Goal: Information Seeking & Learning: Find specific page/section

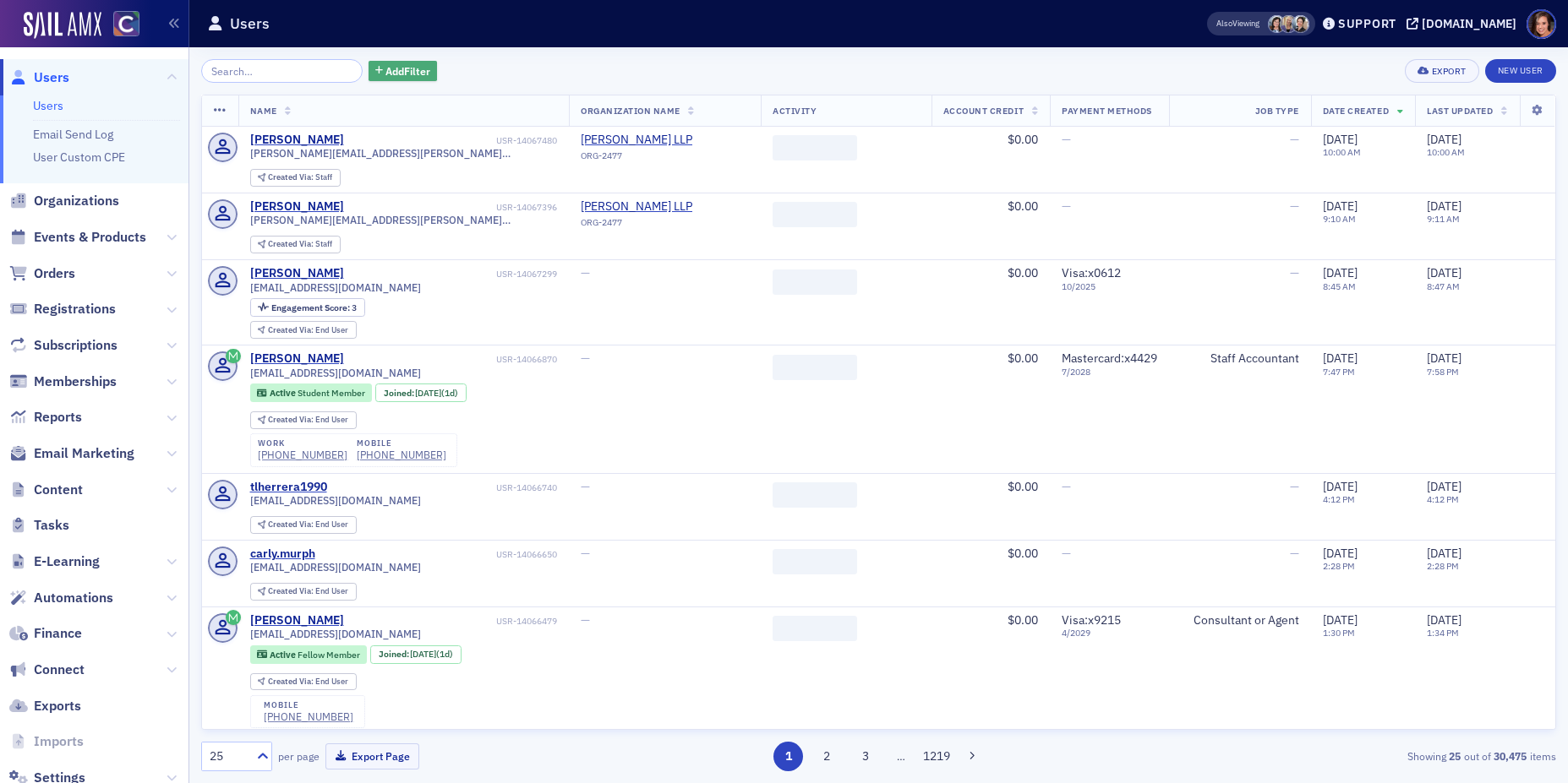
click at [386, 76] on span "Add Filter" at bounding box center [407, 71] width 44 height 15
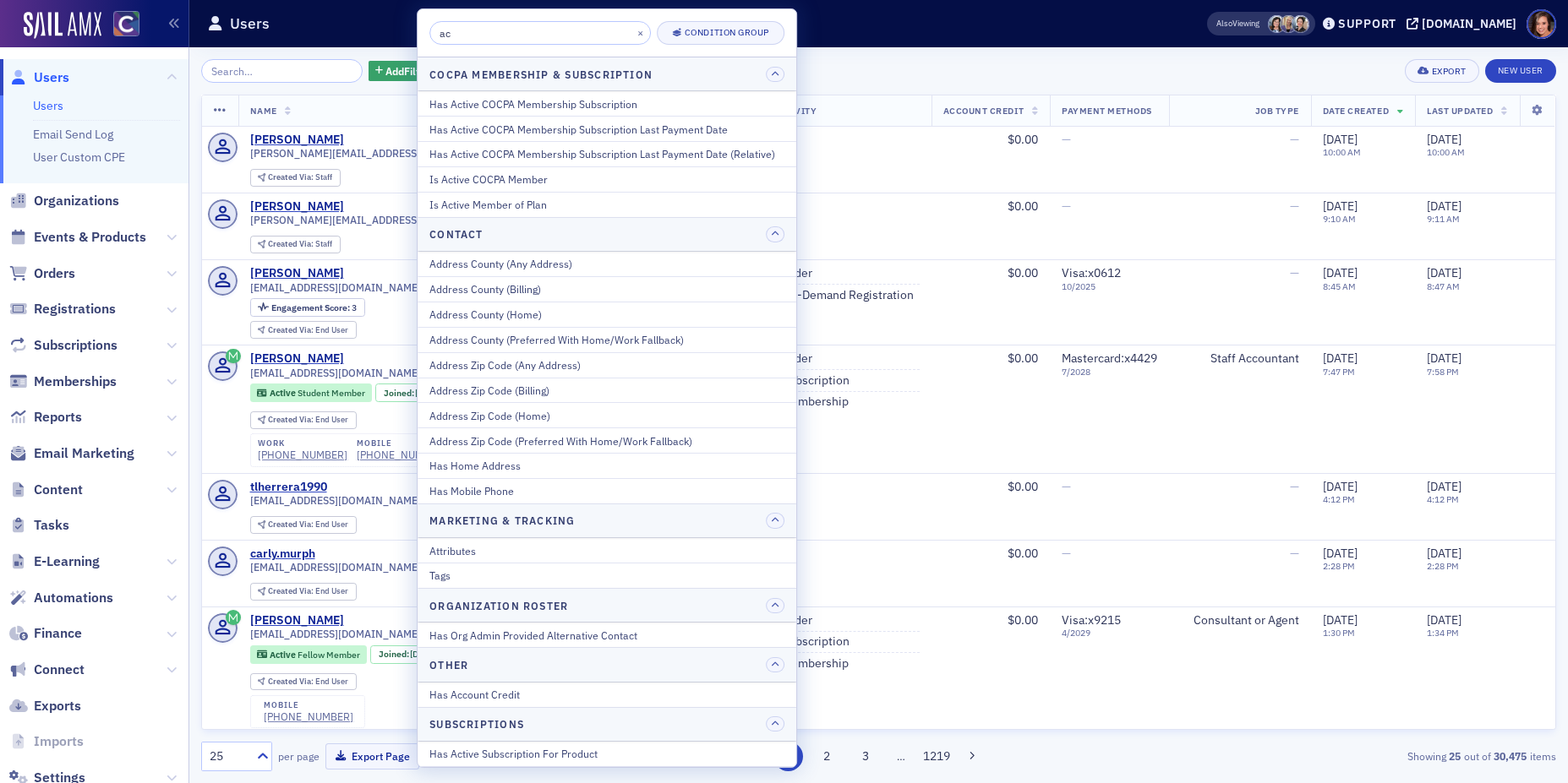
click at [512, 36] on input "ac" at bounding box center [540, 33] width 222 height 24
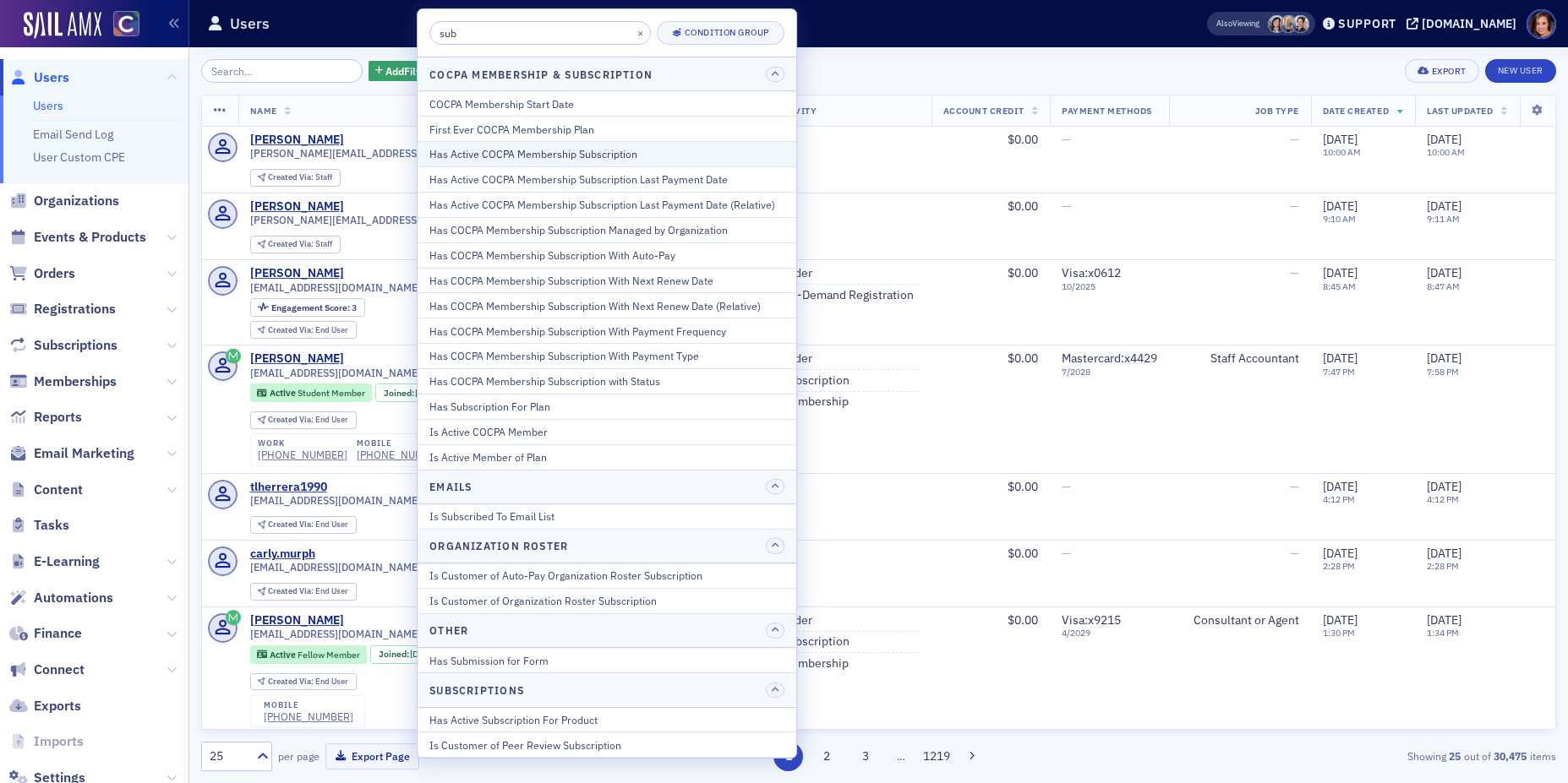
type input "sub"
click at [584, 146] on div "Has Active COCPA Membership Subscription" at bounding box center [607, 153] width 355 height 15
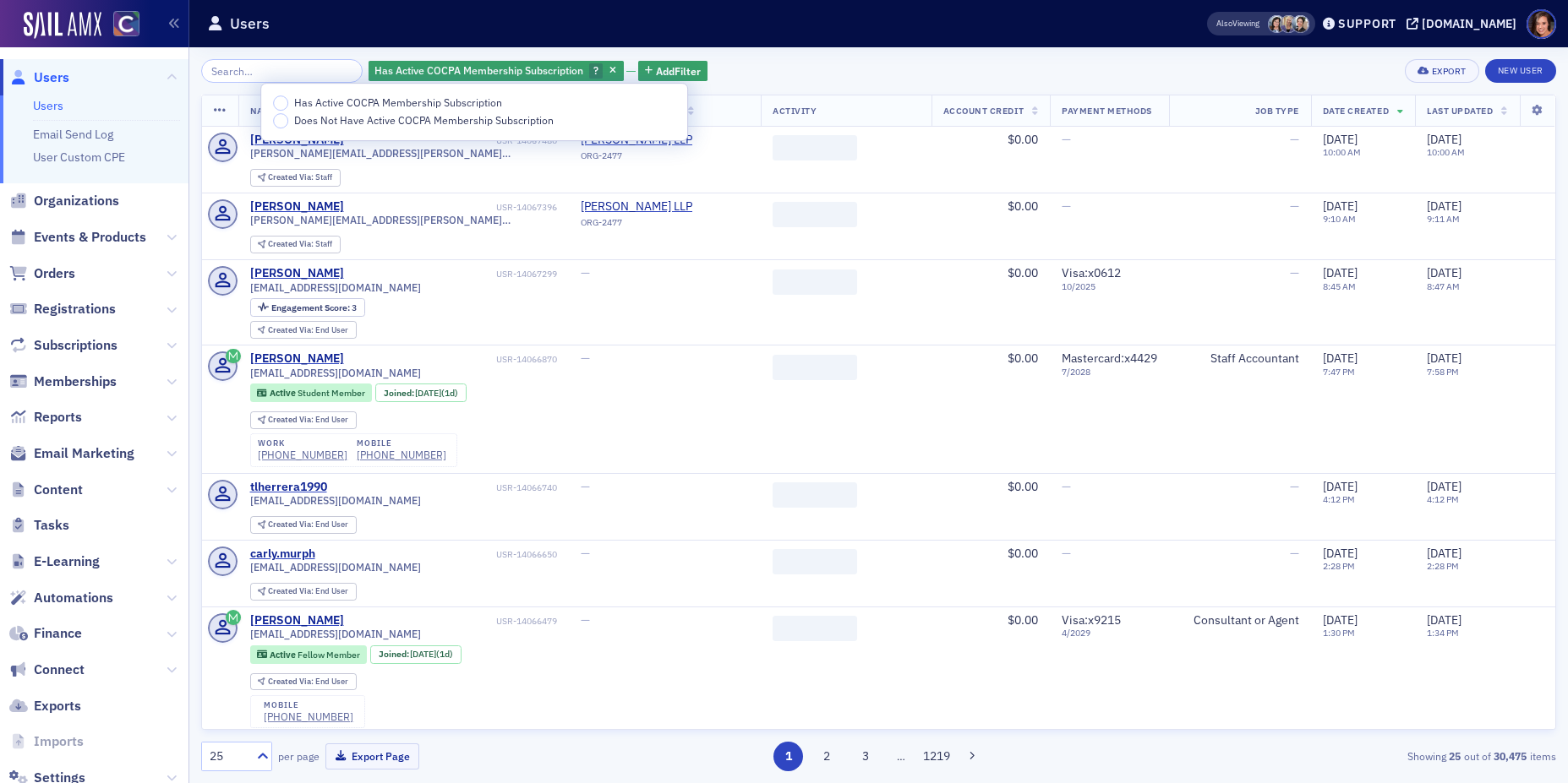
click at [422, 103] on span "Has Active COCPA Membership Subscription" at bounding box center [398, 101] width 208 height 14
click at [288, 103] on input "Has Active COCPA Membership Subscription" at bounding box center [281, 102] width 15 height 15
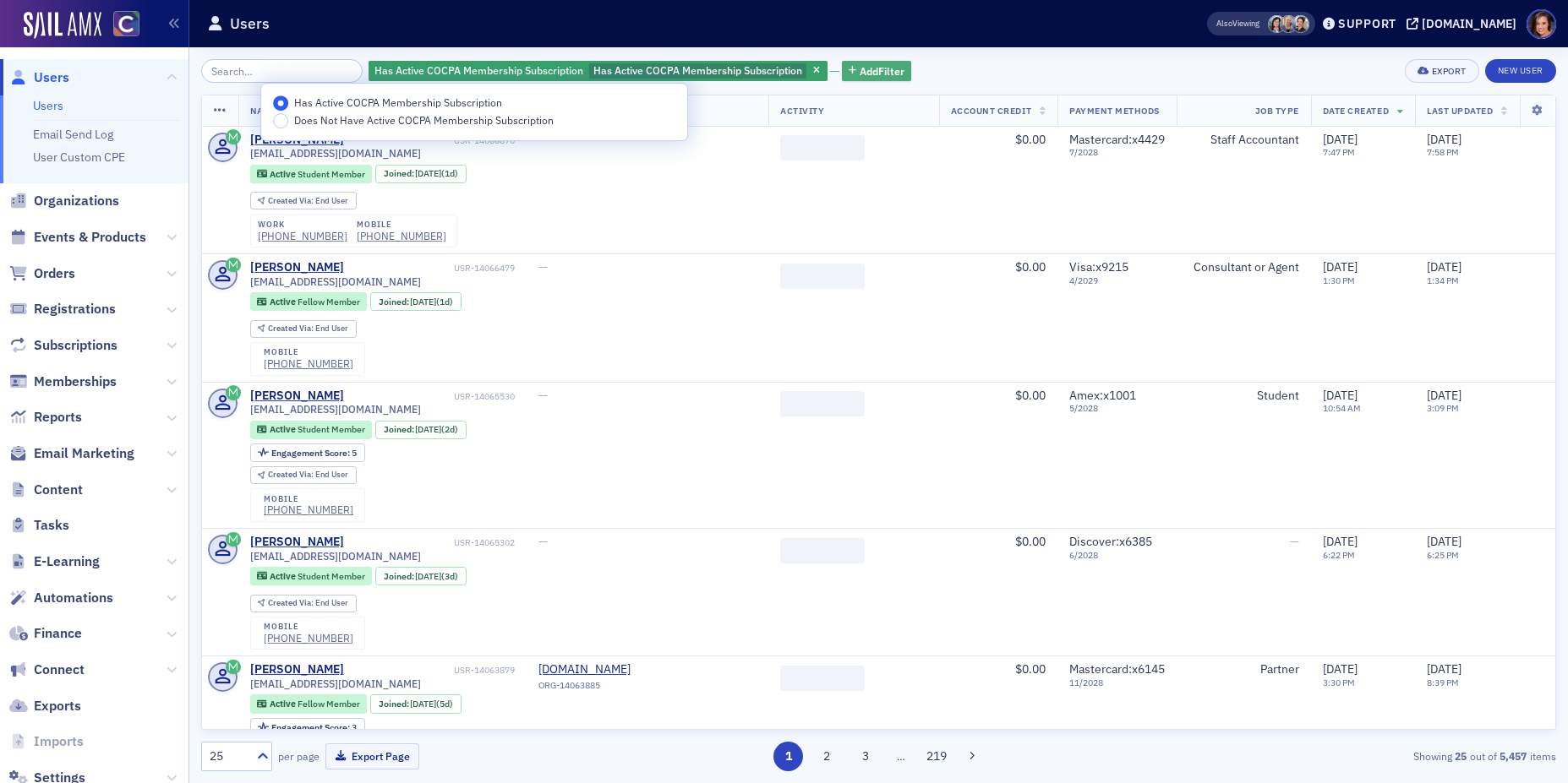
click at [870, 63] on span "Add Filter" at bounding box center [881, 71] width 44 height 15
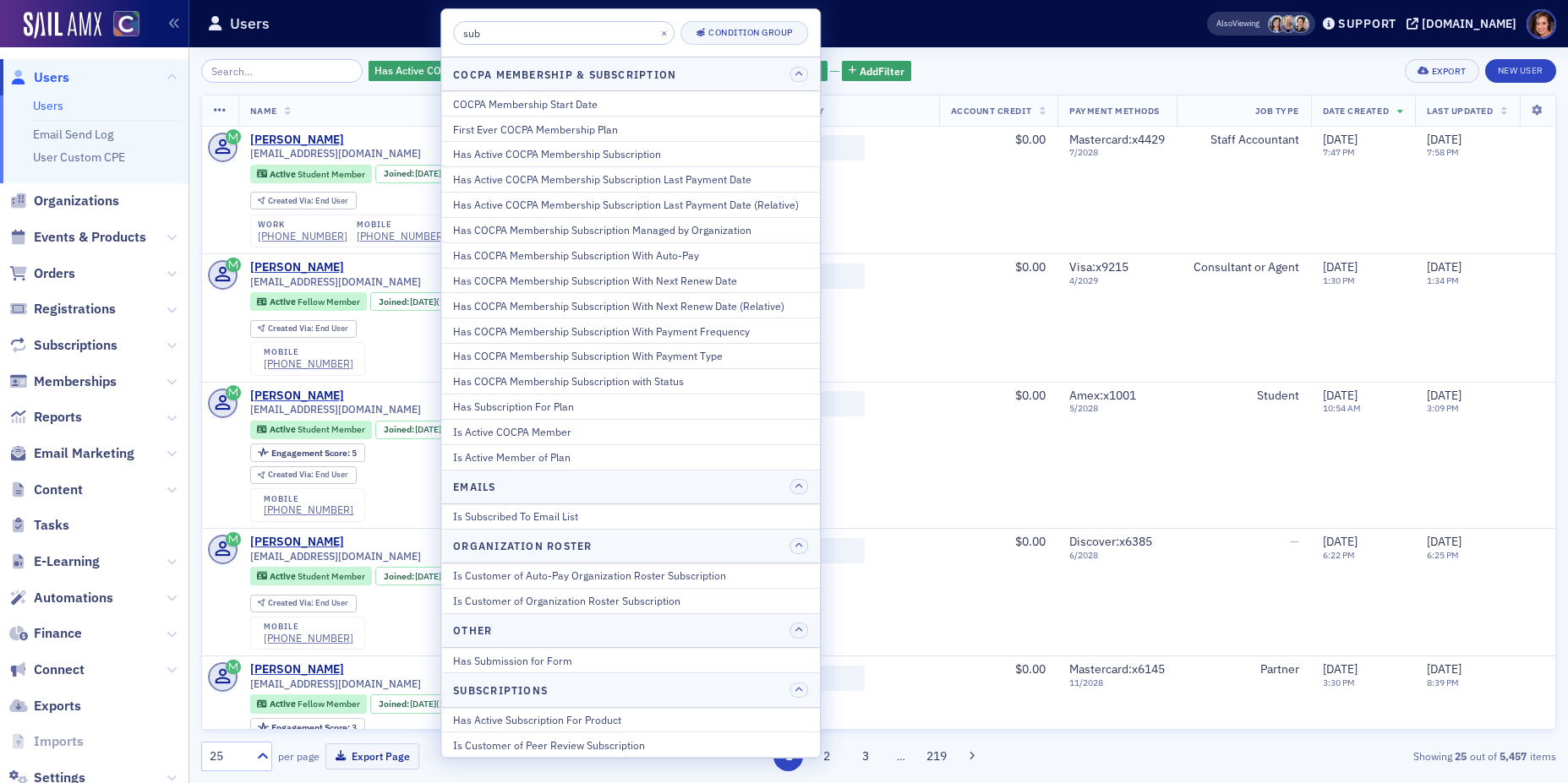
click at [553, 32] on input "sub" at bounding box center [563, 33] width 222 height 24
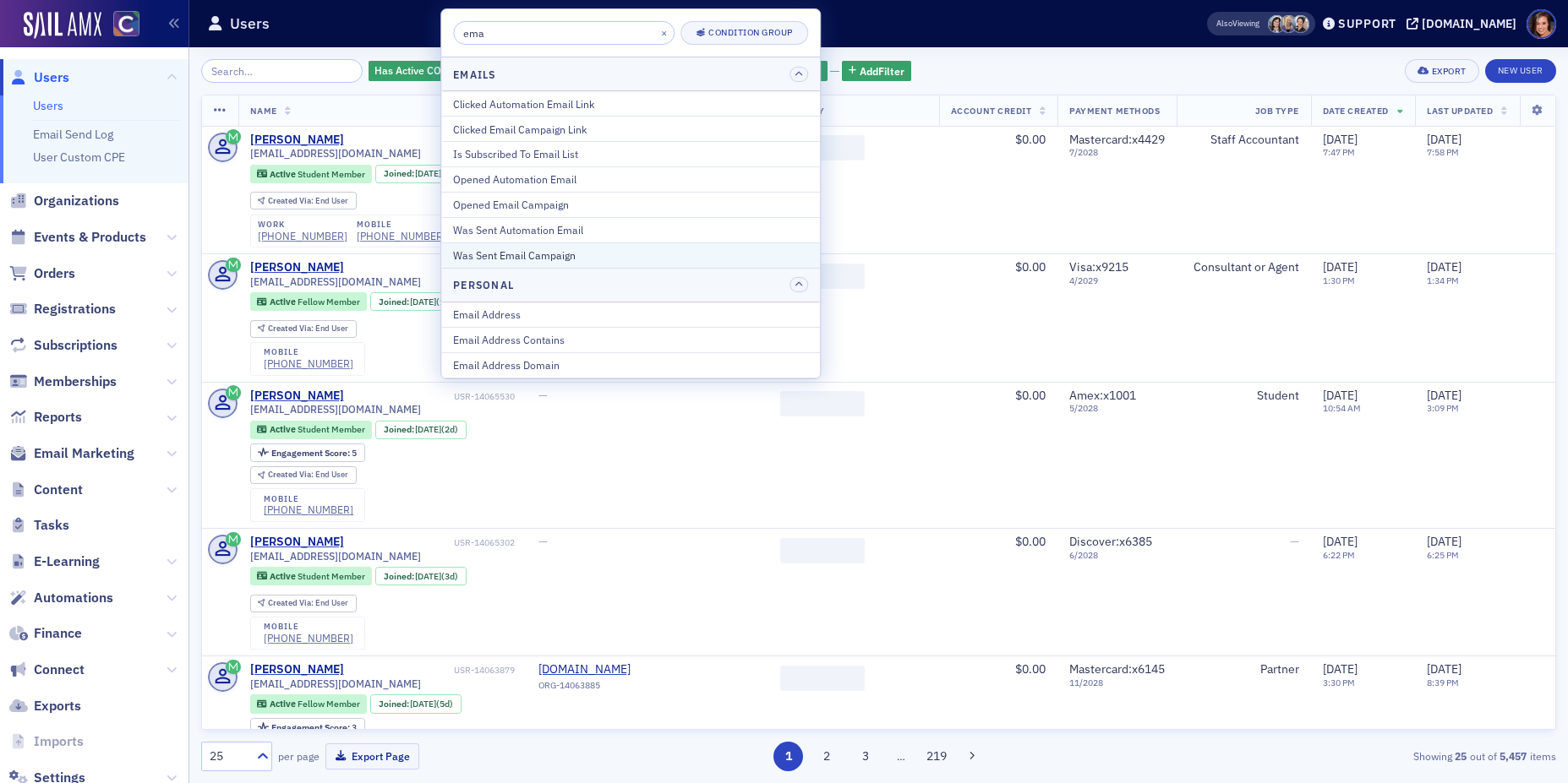
type input "ema"
click at [579, 249] on div "Was Sent Email Campaign" at bounding box center [630, 255] width 355 height 15
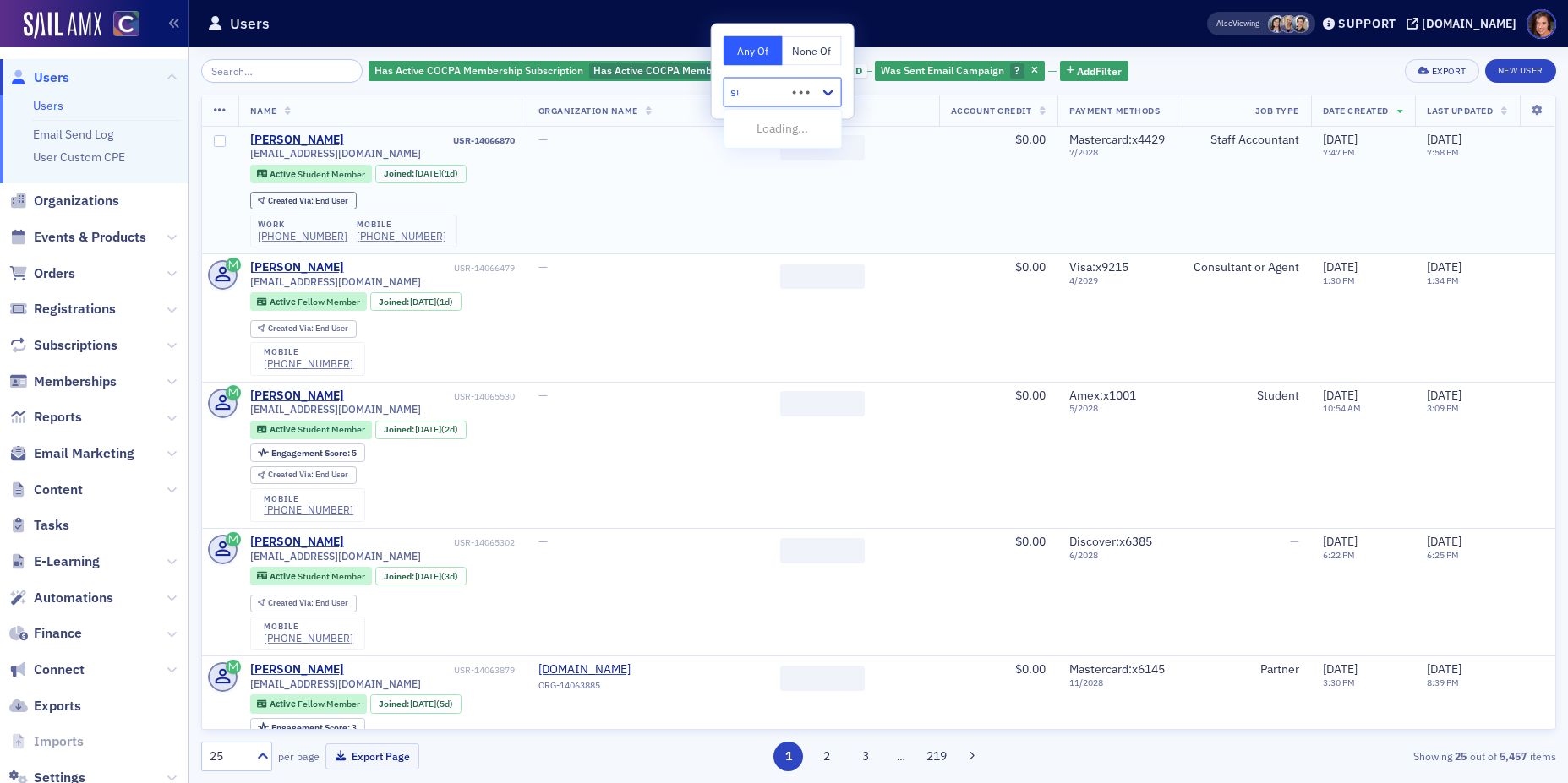
type input "sur"
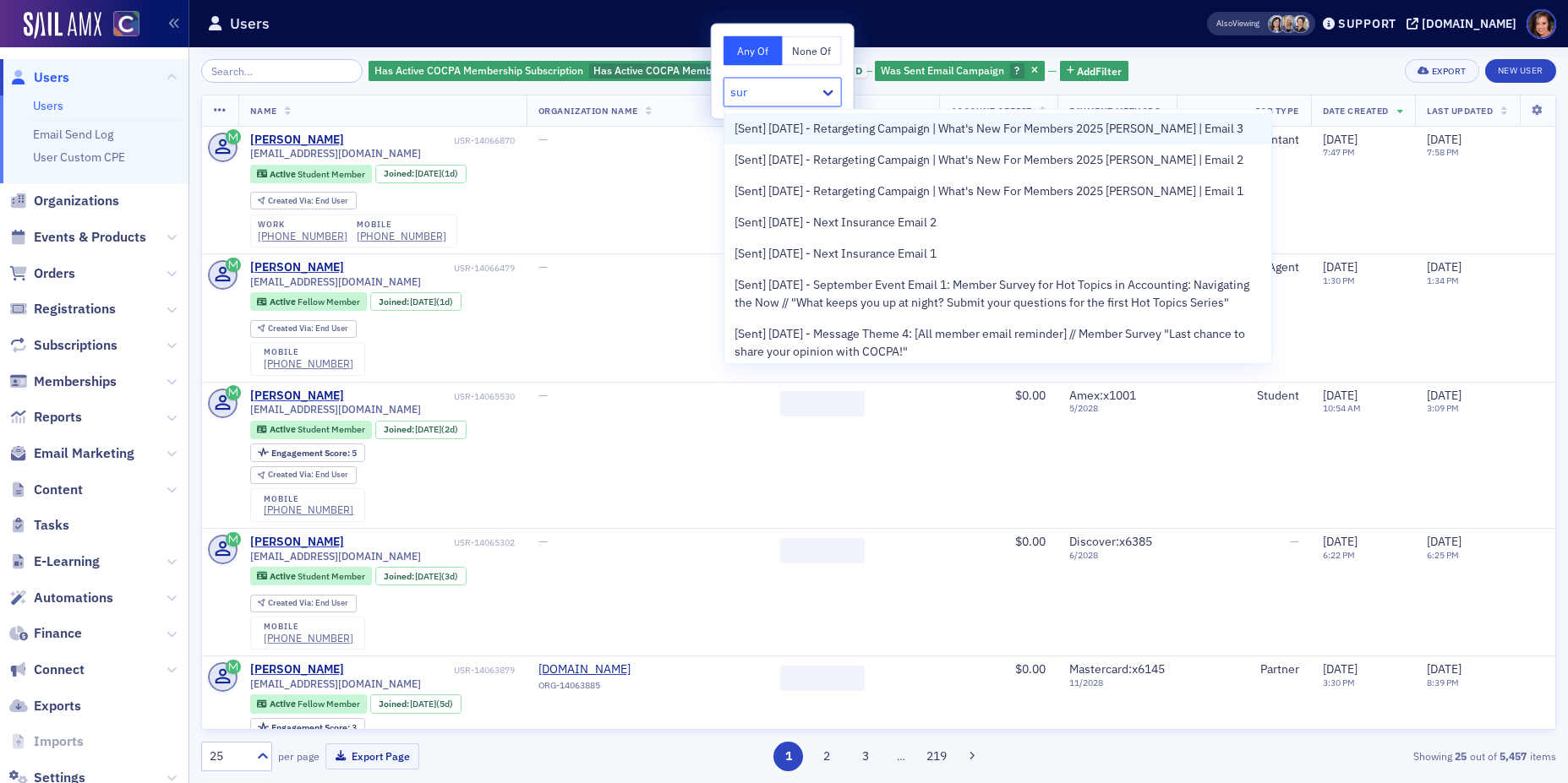
click at [778, 135] on span "[Sent] [DATE] - Retargeting Campaign | What's New For Members 2025 [PERSON_NAME…" at bounding box center [989, 129] width 509 height 18
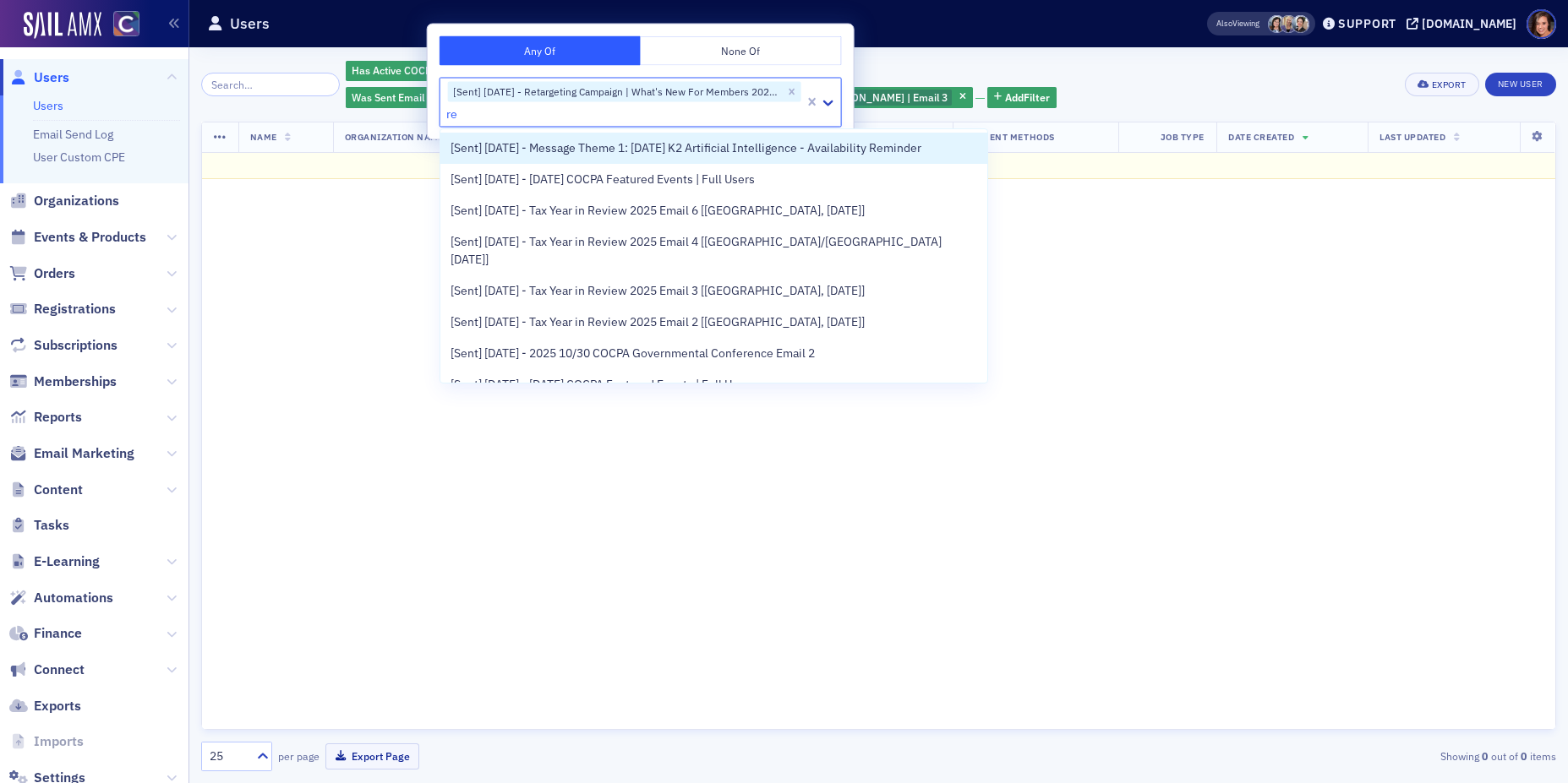
type input "r"
type input "sur"
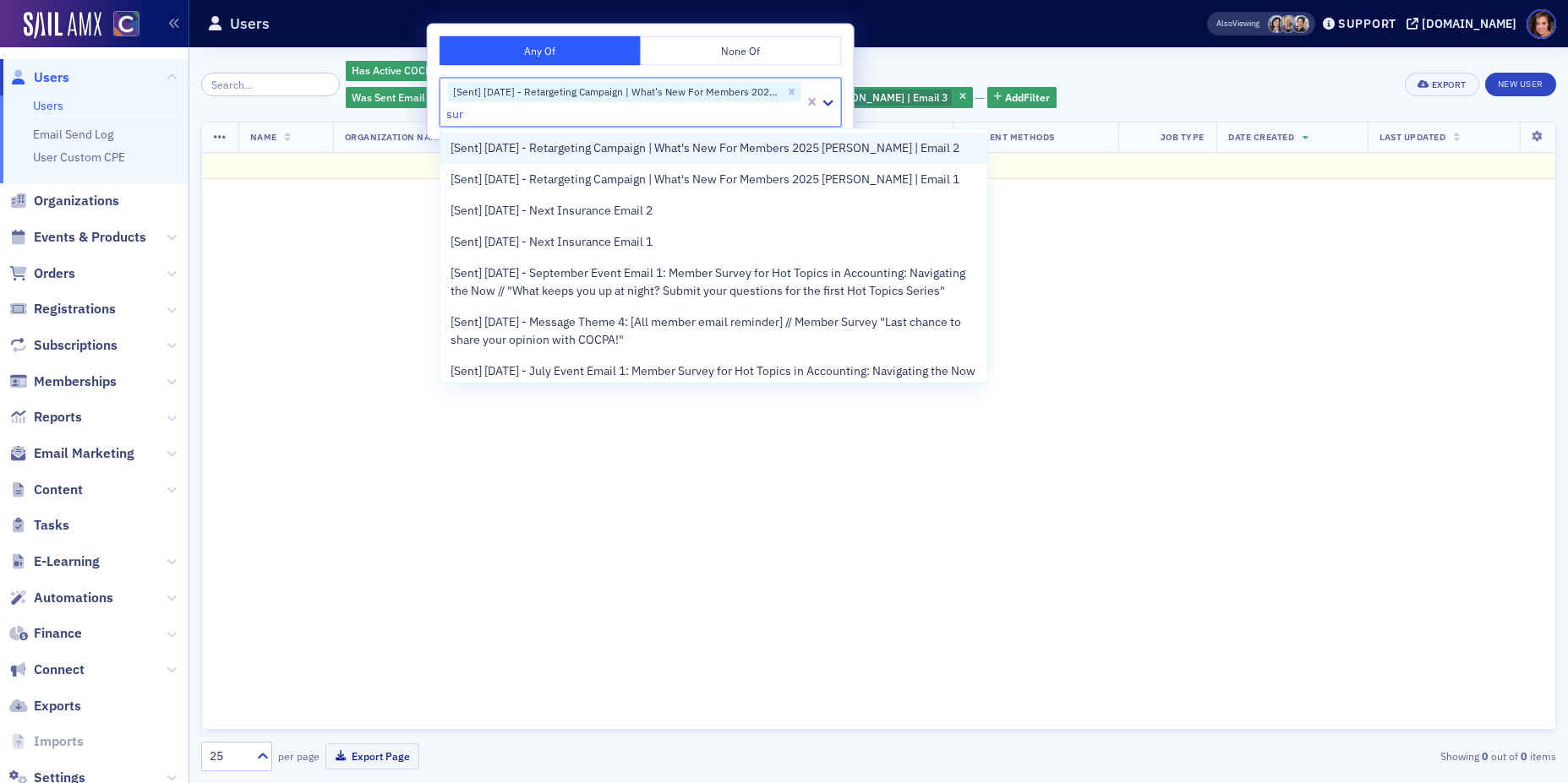
click at [791, 155] on span "[Sent] [DATE] - Retargeting Campaign | What's New For Members 2025 [PERSON_NAME…" at bounding box center [705, 148] width 509 height 18
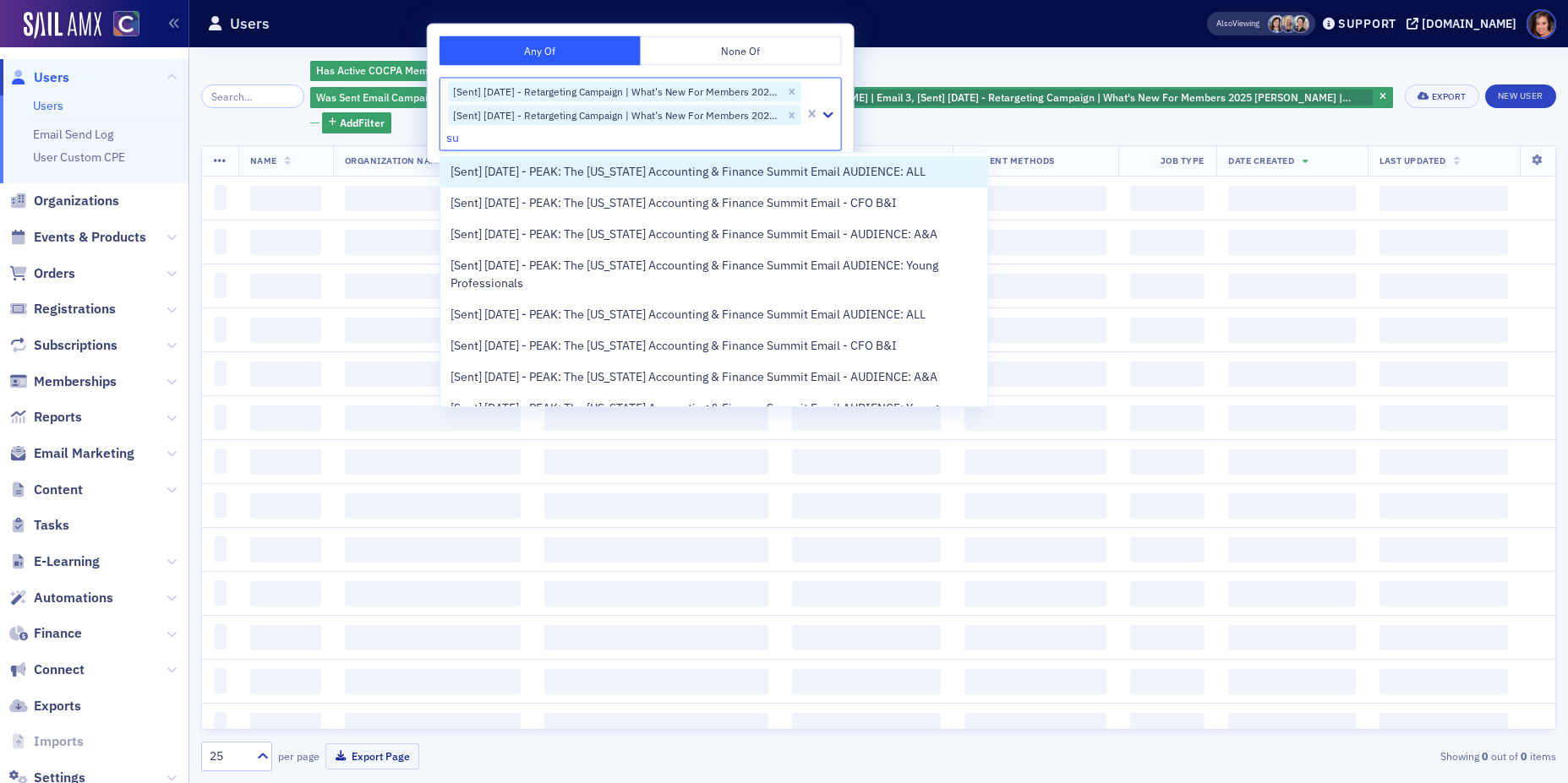
type input "sur"
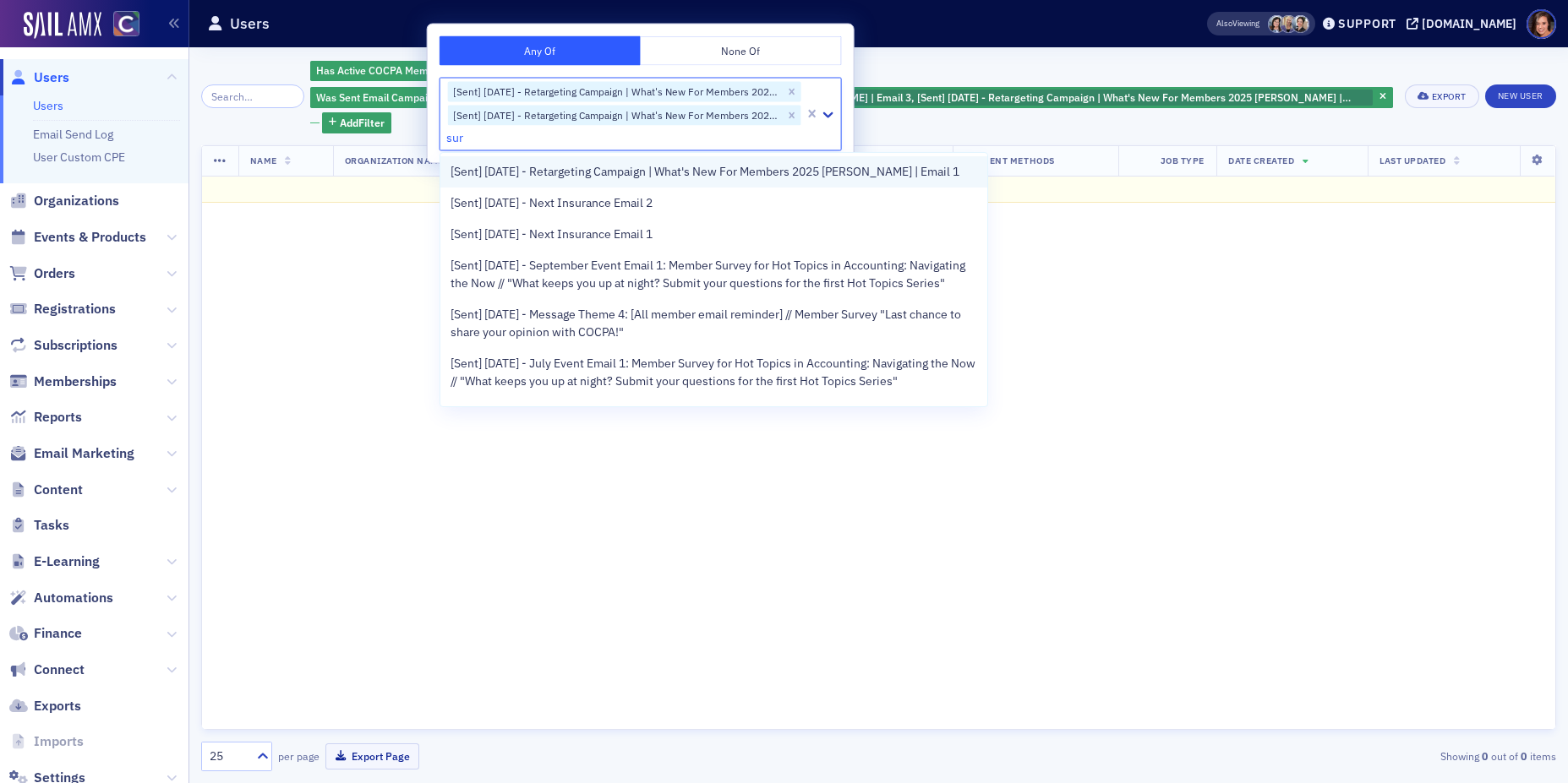
click at [798, 180] on span "[Sent] [DATE] - Retargeting Campaign | What's New For Members 2025 [PERSON_NAME…" at bounding box center [705, 172] width 509 height 18
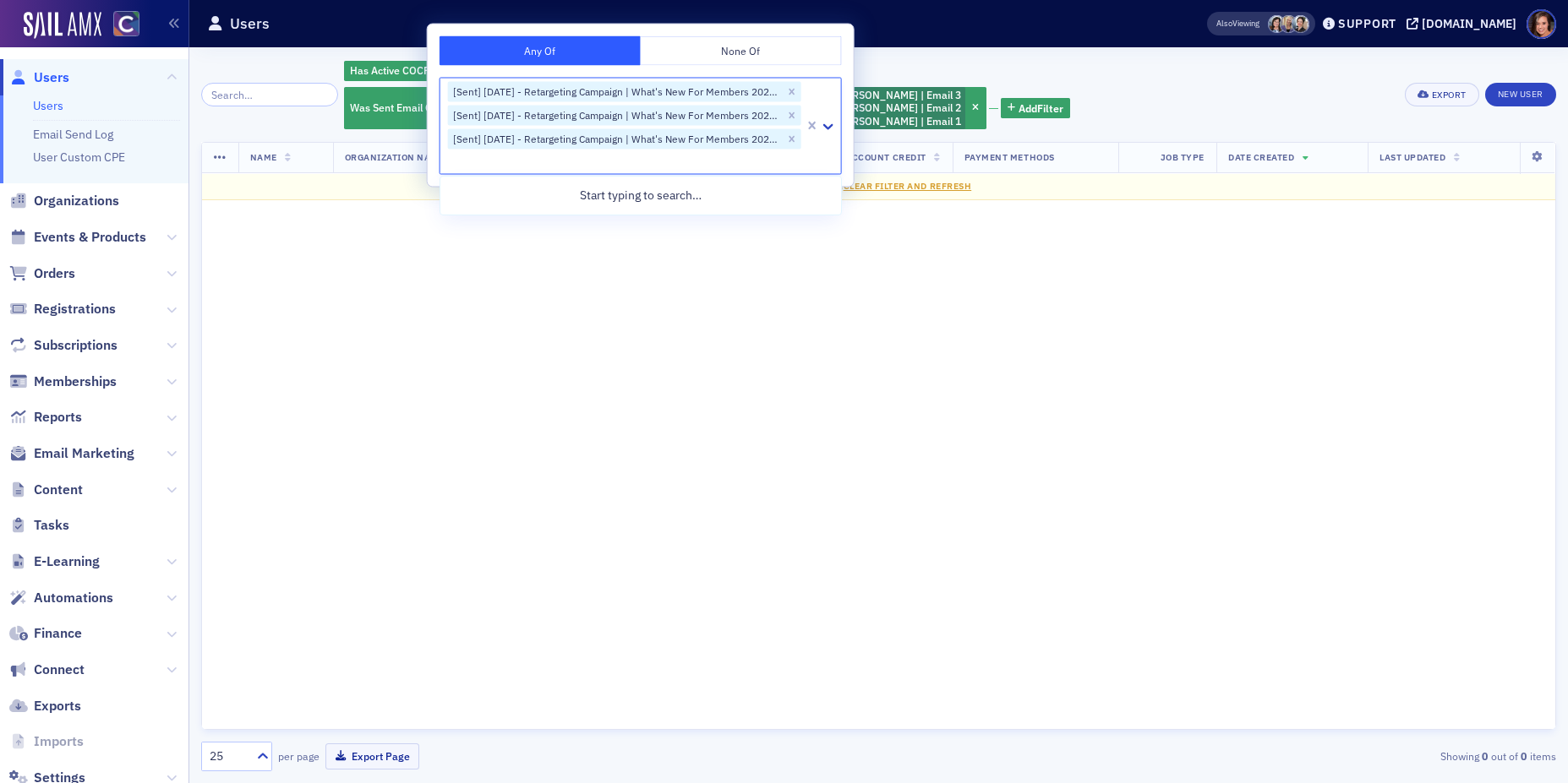
click at [1180, 83] on div "Has Active COCPA Membership Subscription Has Active COCPA Membership Subscripti…" at bounding box center [868, 94] width 1048 height 71
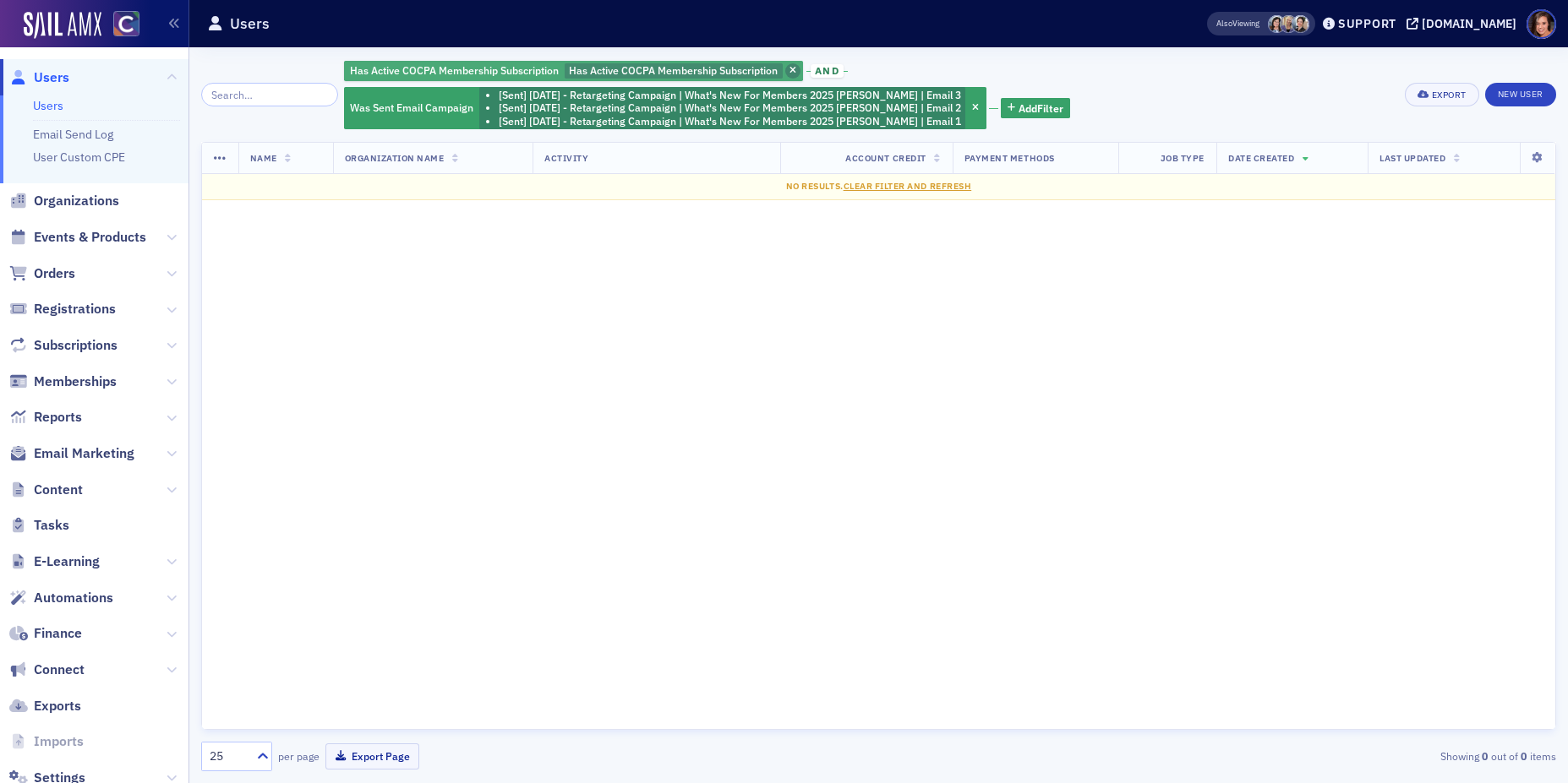
click at [789, 67] on icon "button" at bounding box center [792, 72] width 6 height 9
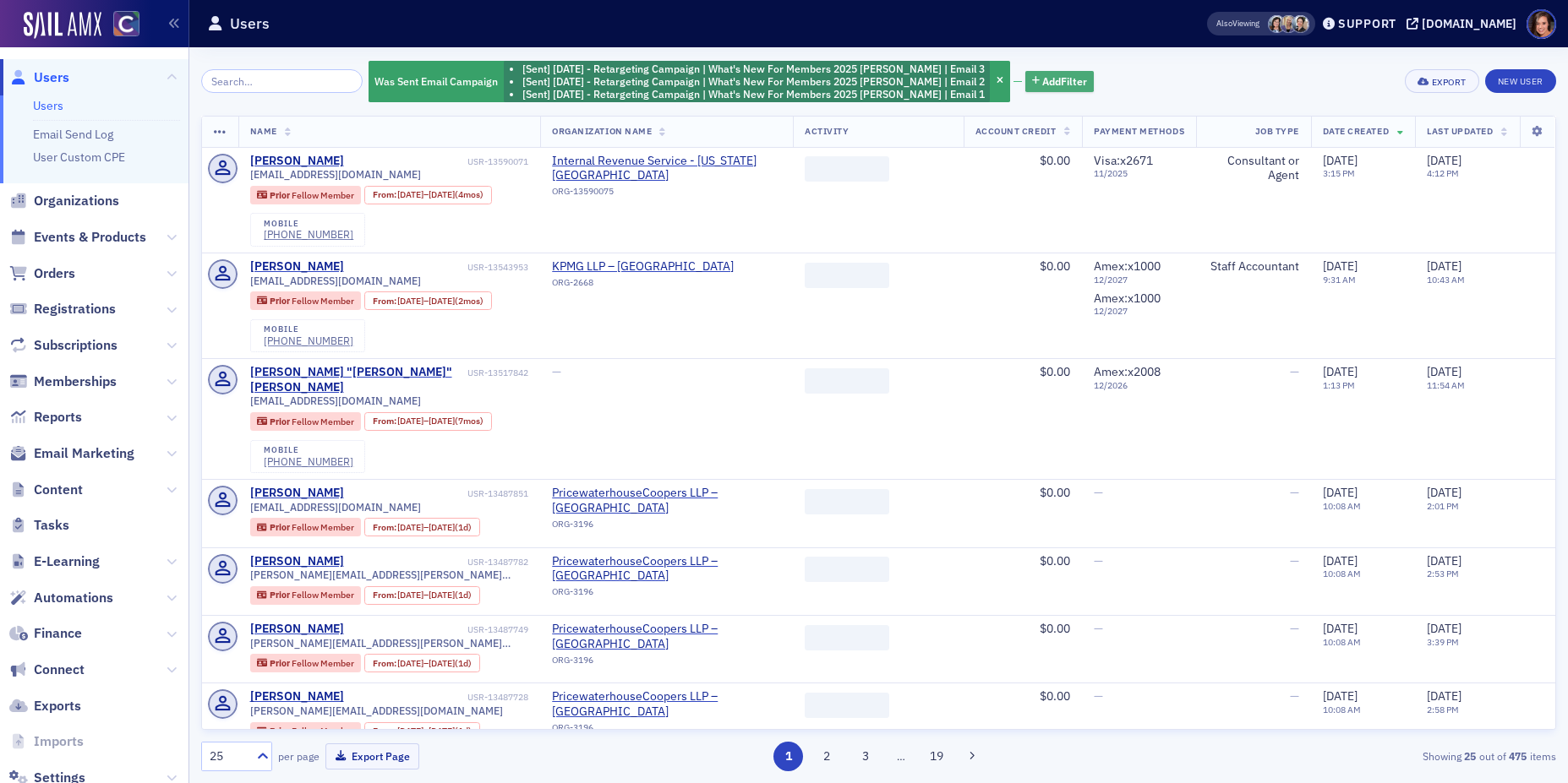
click at [1042, 79] on span "Add Filter" at bounding box center [1064, 81] width 44 height 15
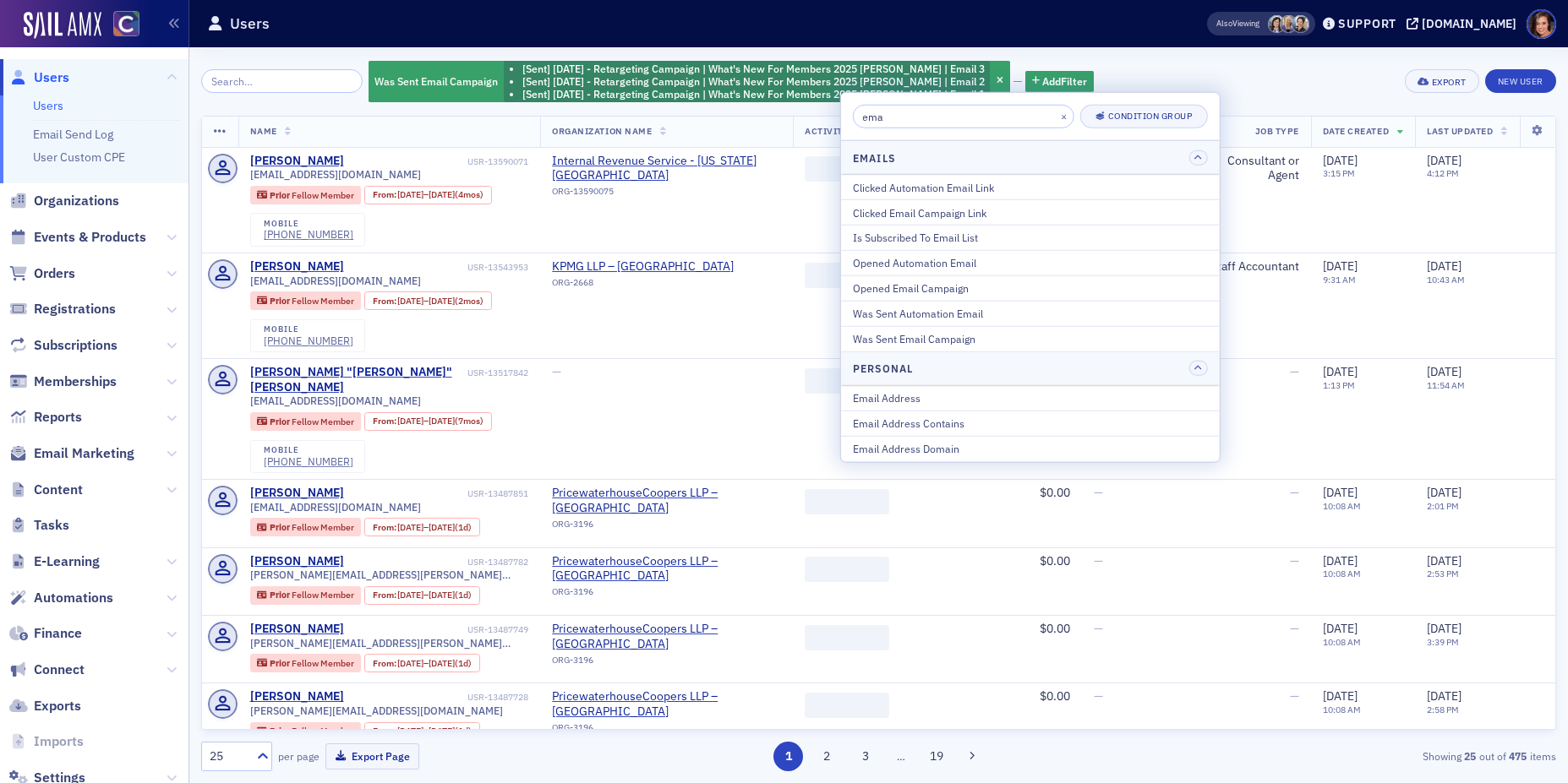
click at [884, 111] on input "ema" at bounding box center [963, 117] width 222 height 24
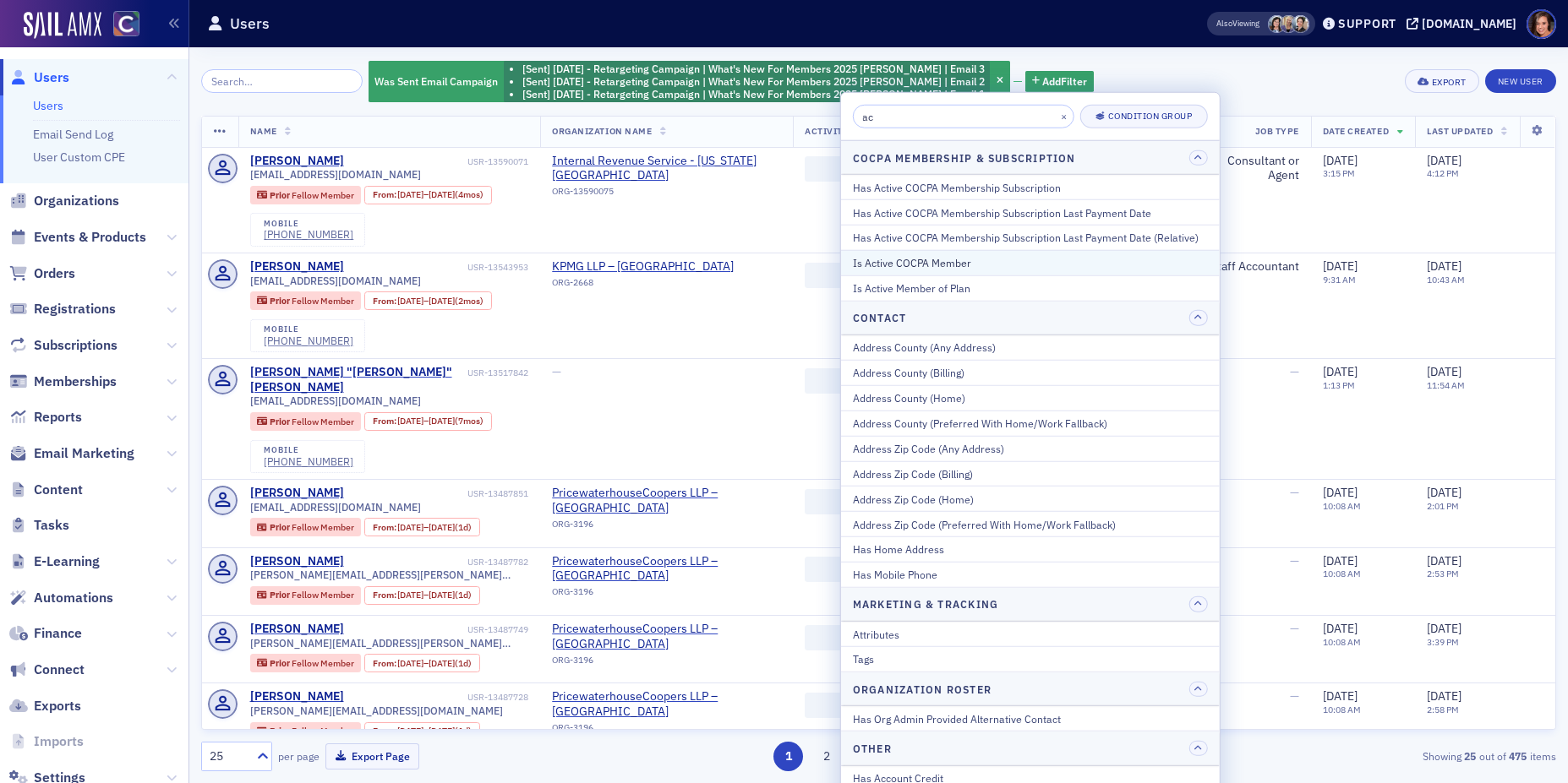
type input "ac"
click at [940, 255] on div "Is Active COCPA Member" at bounding box center [1030, 263] width 355 height 15
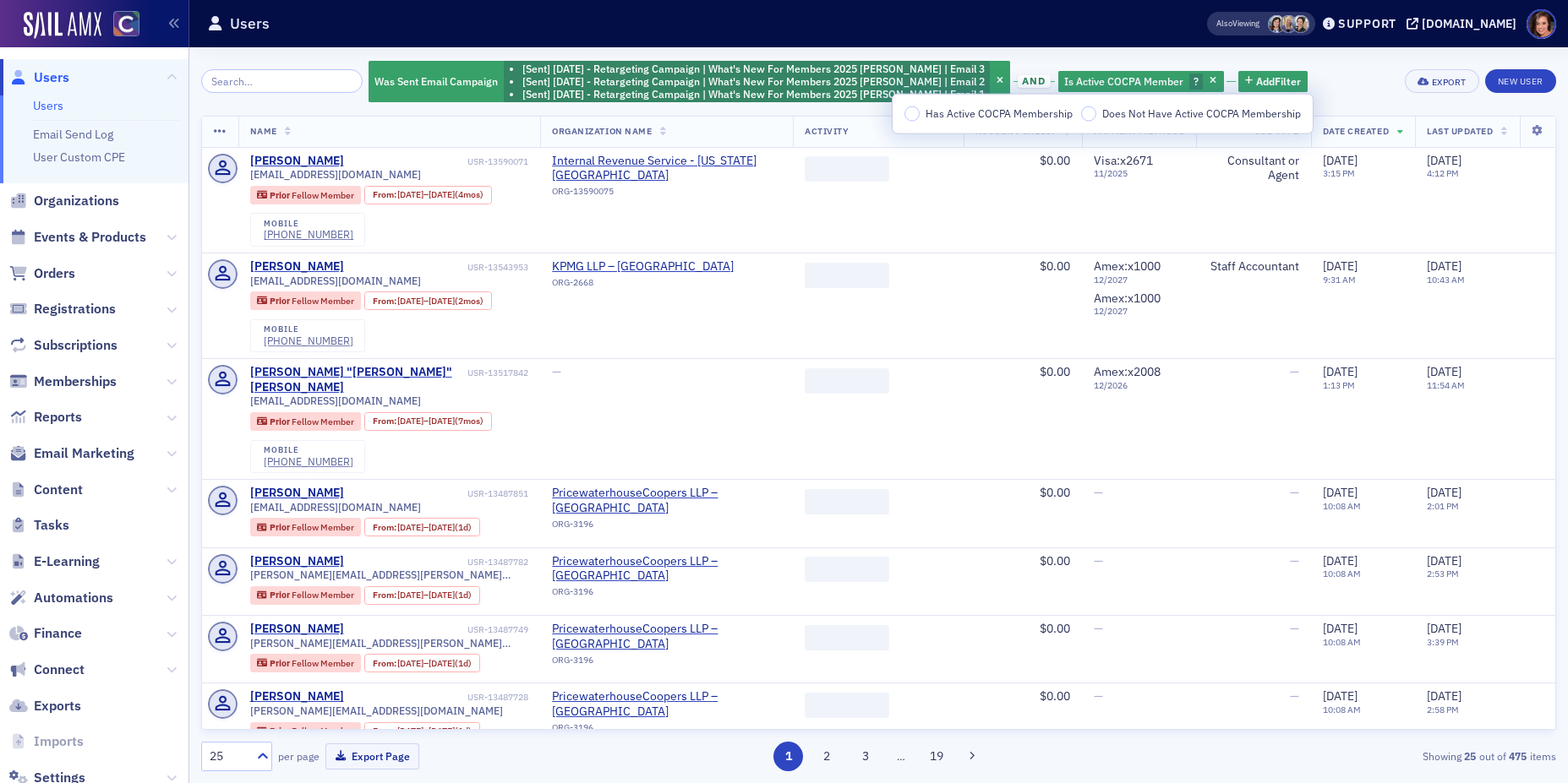
click at [947, 118] on span "Has Active COCPA Membership" at bounding box center [999, 113] width 147 height 14
click at [920, 118] on input "Has Active COCPA Membership" at bounding box center [912, 114] width 15 height 15
